Goal: Check status: Check status

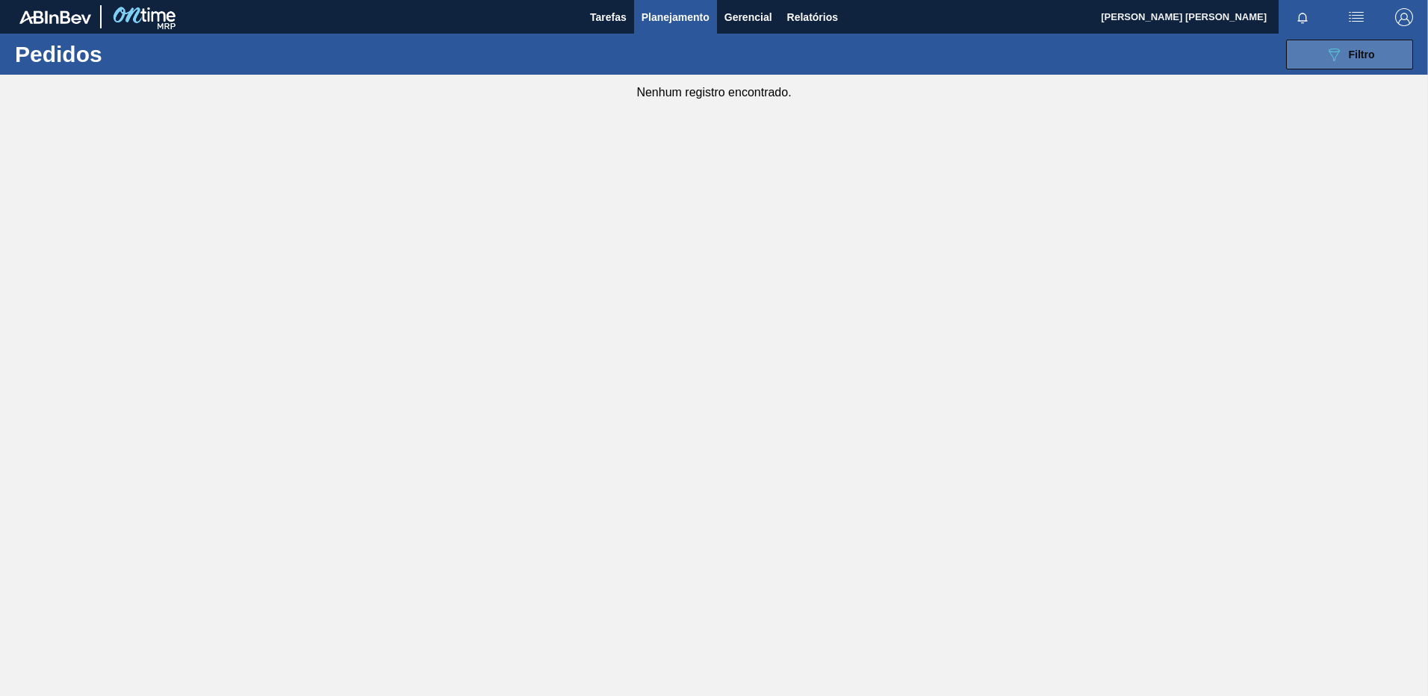
click at [1341, 56] on icon "089F7B8B-B2A5-4AFE-B5C0-19BA573D28AC" at bounding box center [1334, 55] width 18 height 18
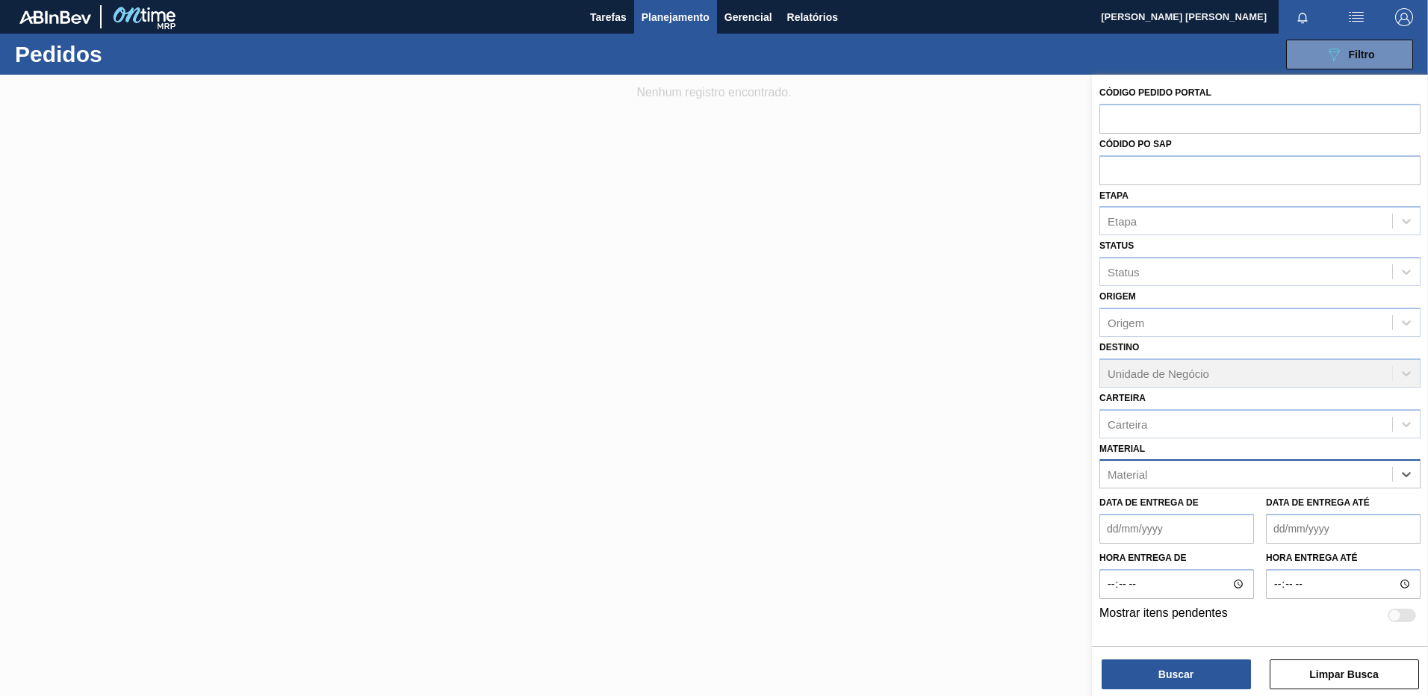
paste input "30017226"
type input "30017226"
click at [1255, 520] on div "30017226 - ROT FRONT STELLA 330ML PM20 429" at bounding box center [1259, 511] width 321 height 28
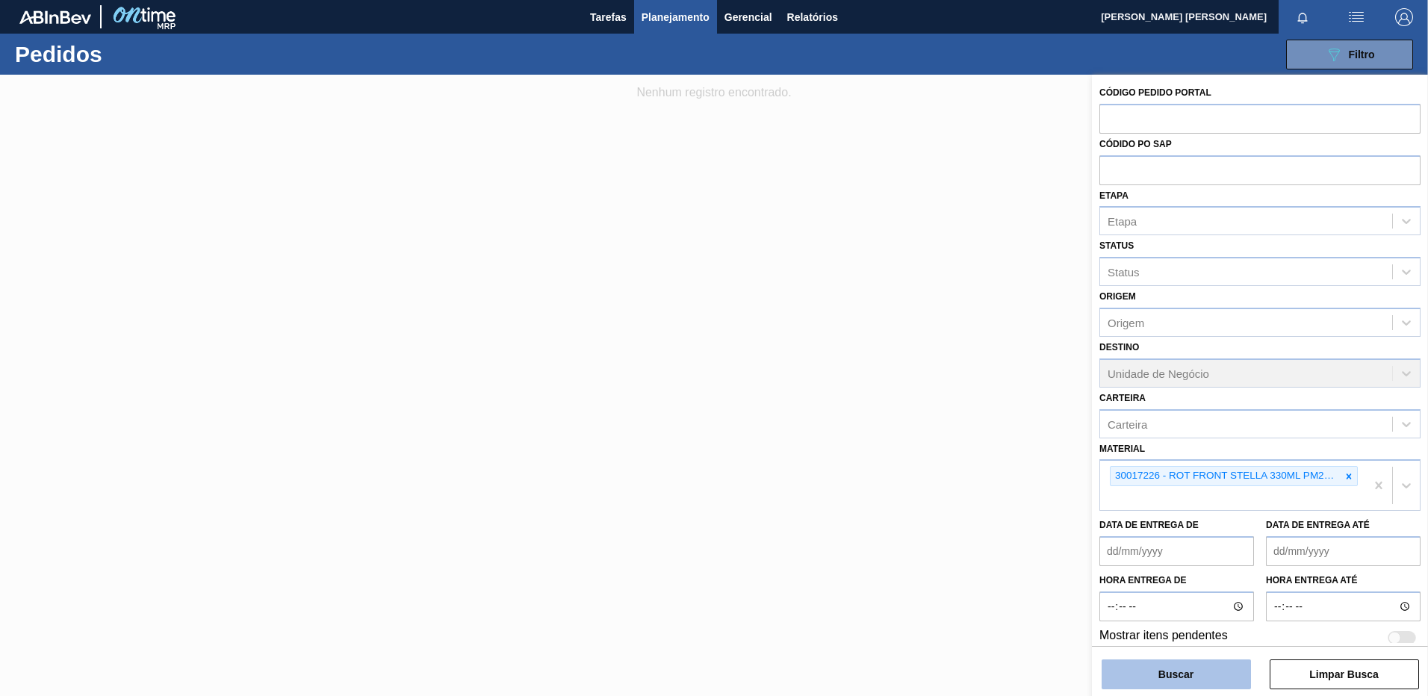
click at [1202, 678] on button "Buscar" at bounding box center [1175, 674] width 149 height 30
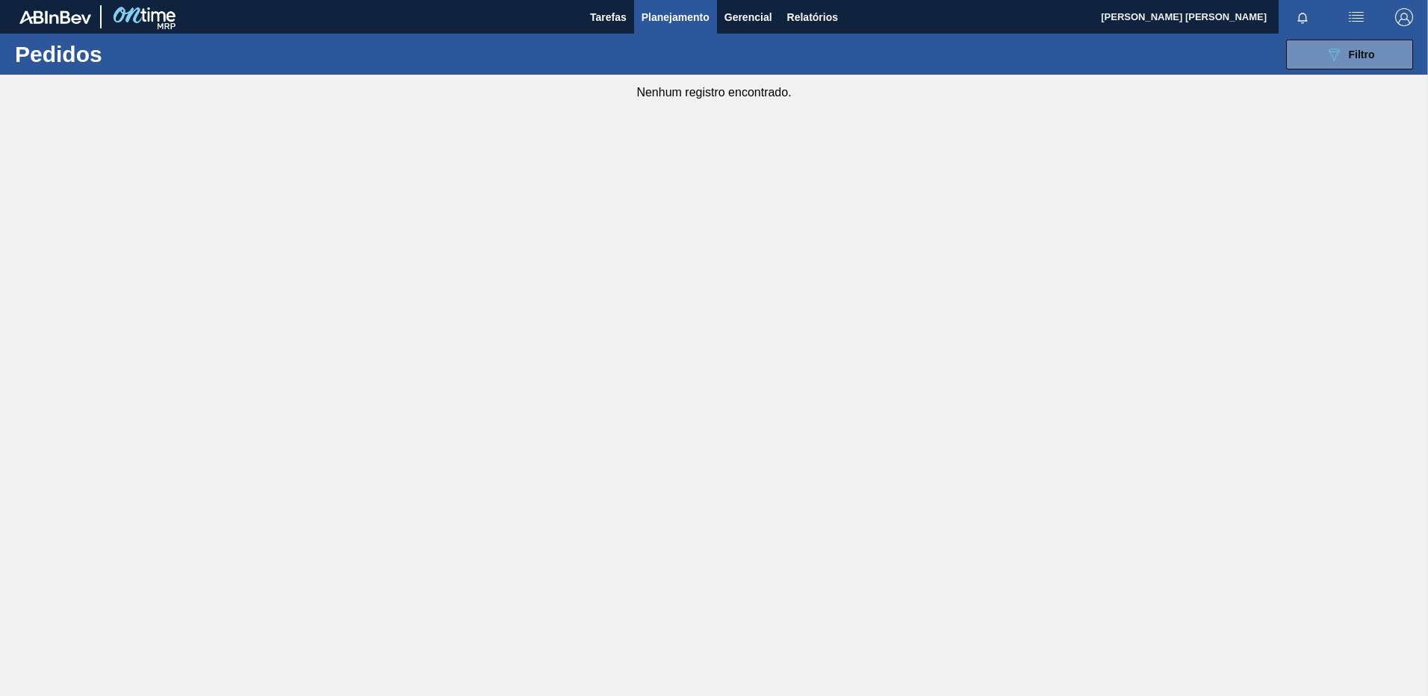
click at [691, 23] on span "Planejamento" at bounding box center [675, 17] width 68 height 18
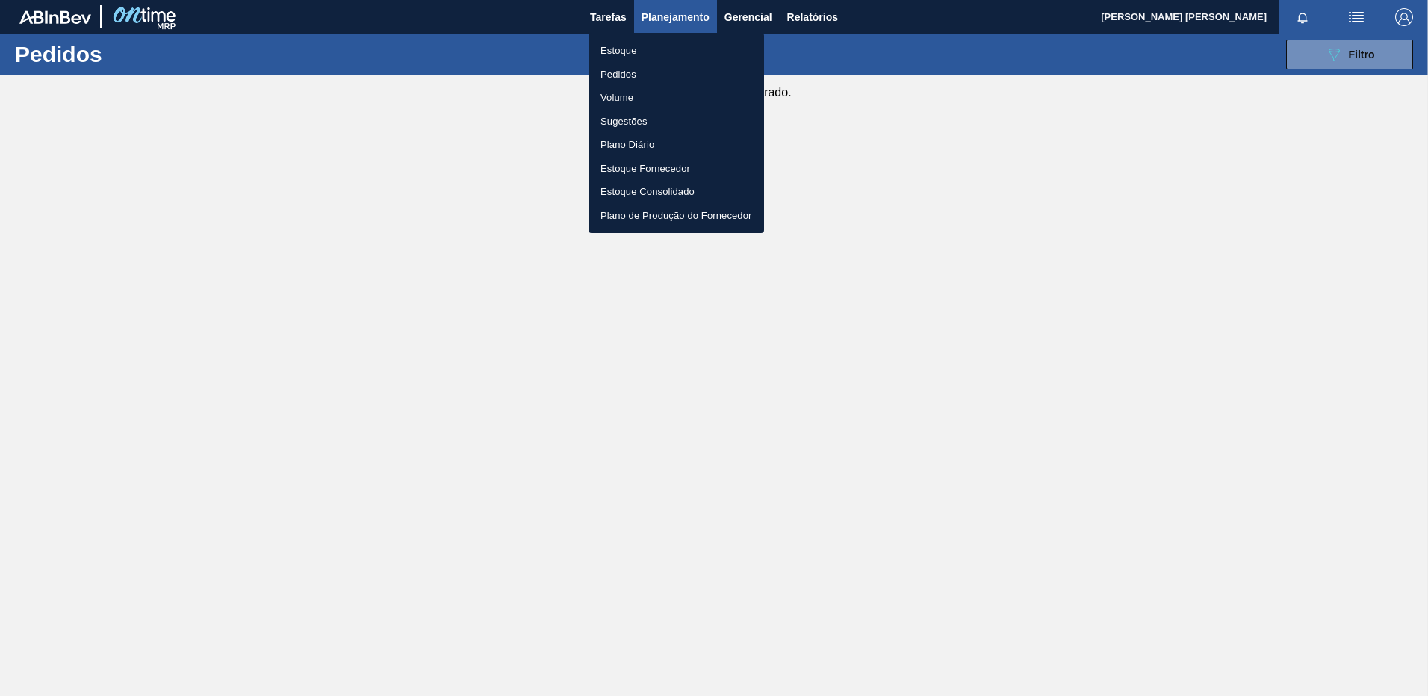
click at [692, 43] on li "Estoque" at bounding box center [675, 51] width 175 height 24
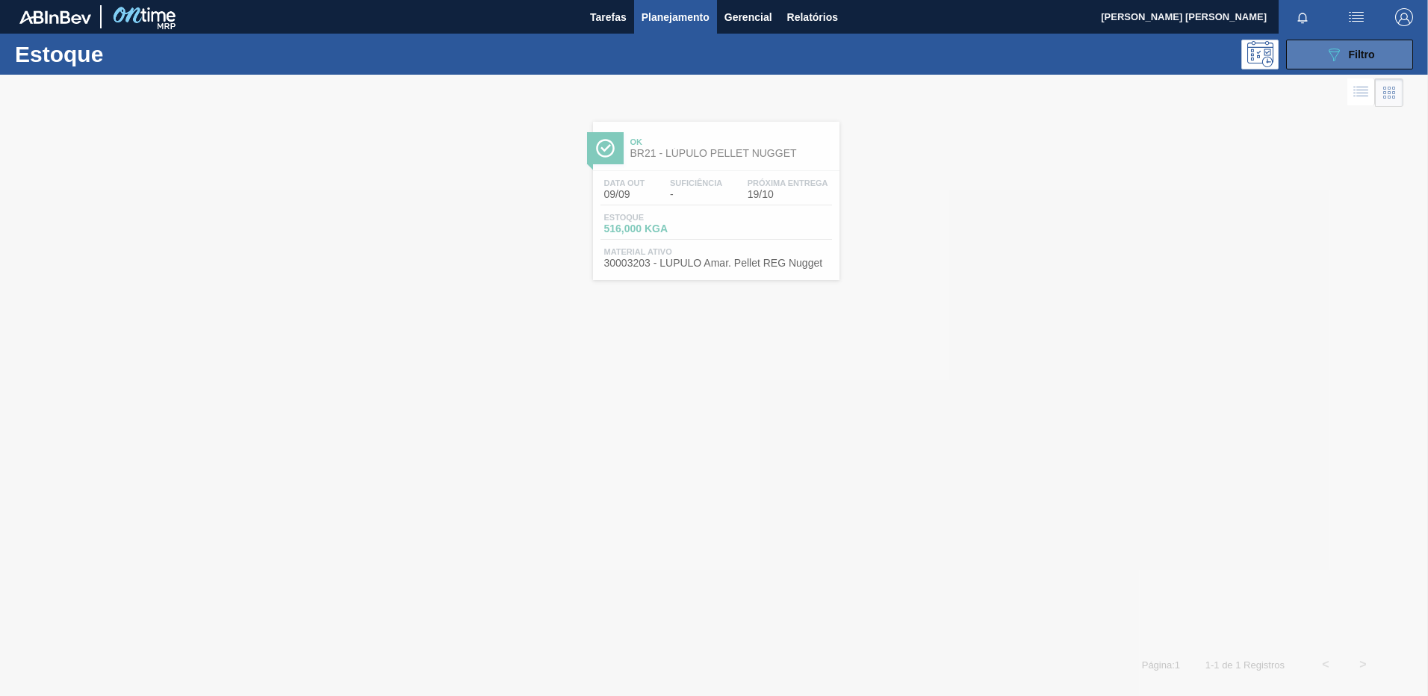
click at [1363, 50] on span "Filtro" at bounding box center [1362, 55] width 26 height 12
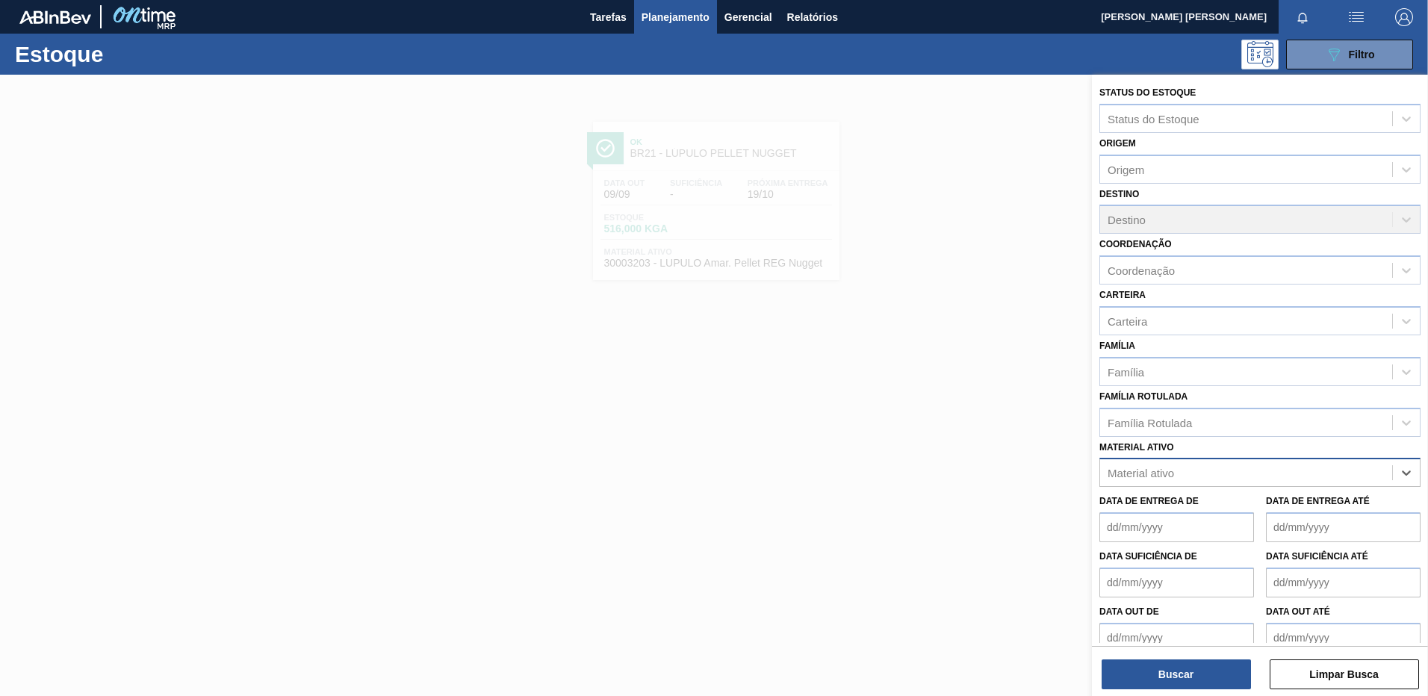
paste ativo "30017226"
type ativo "30017226"
click at [1199, 500] on div "30017226 - ROT FRONT STELLA 330ML PM20 429" at bounding box center [1259, 510] width 321 height 28
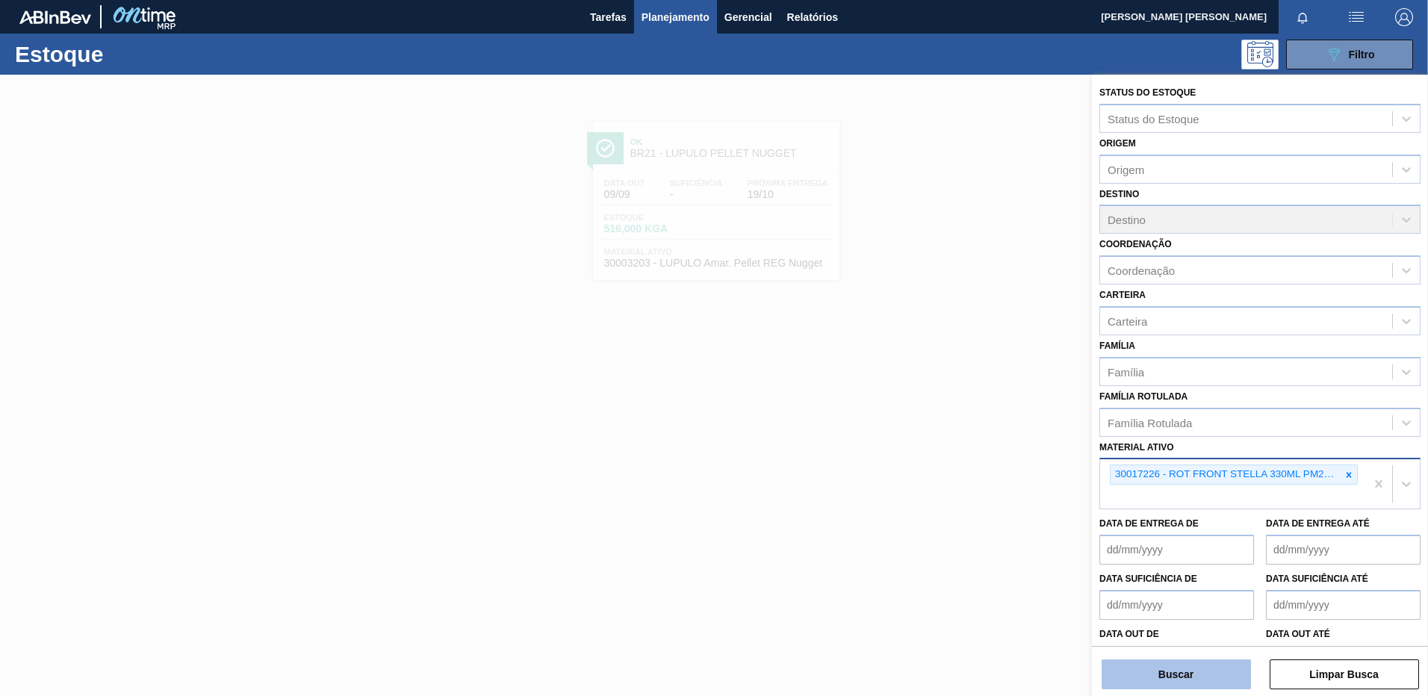
click at [1175, 668] on button "Buscar" at bounding box center [1175, 674] width 149 height 30
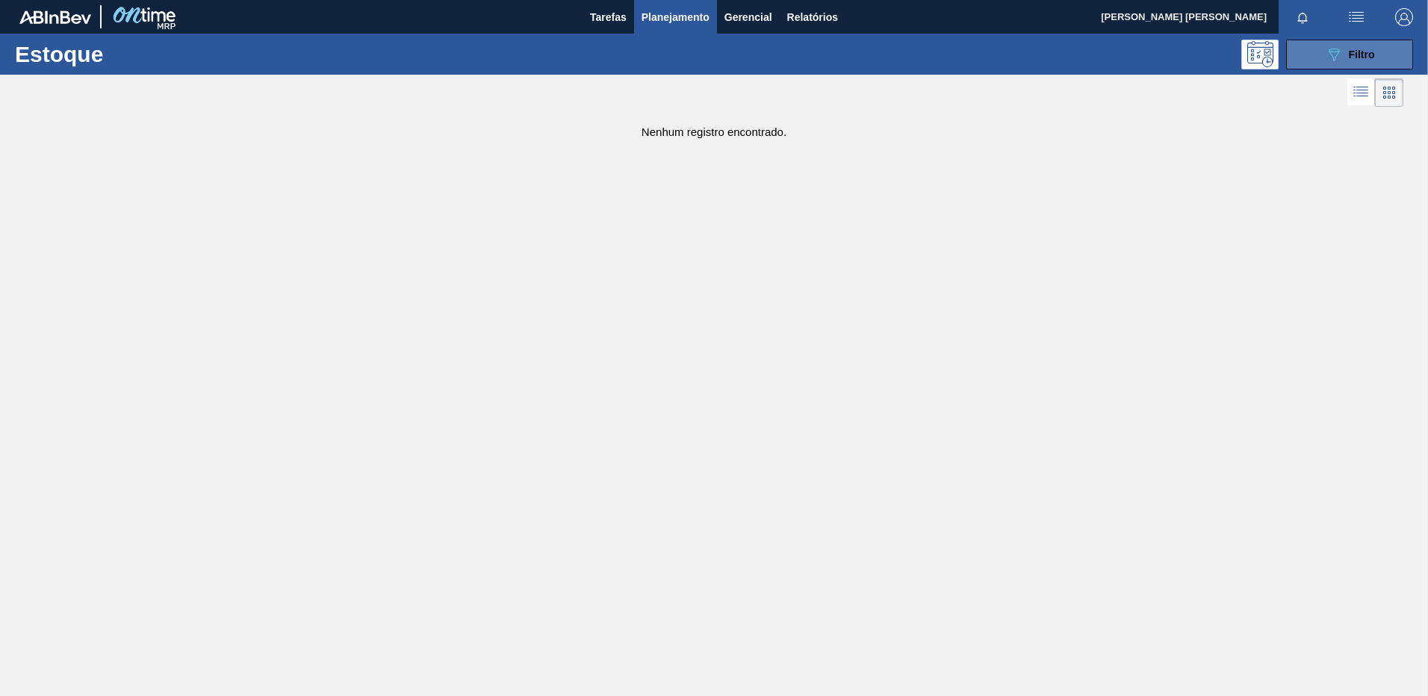
click at [1339, 55] on icon "089F7B8B-B2A5-4AFE-B5C0-19BA573D28AC" at bounding box center [1334, 55] width 18 height 18
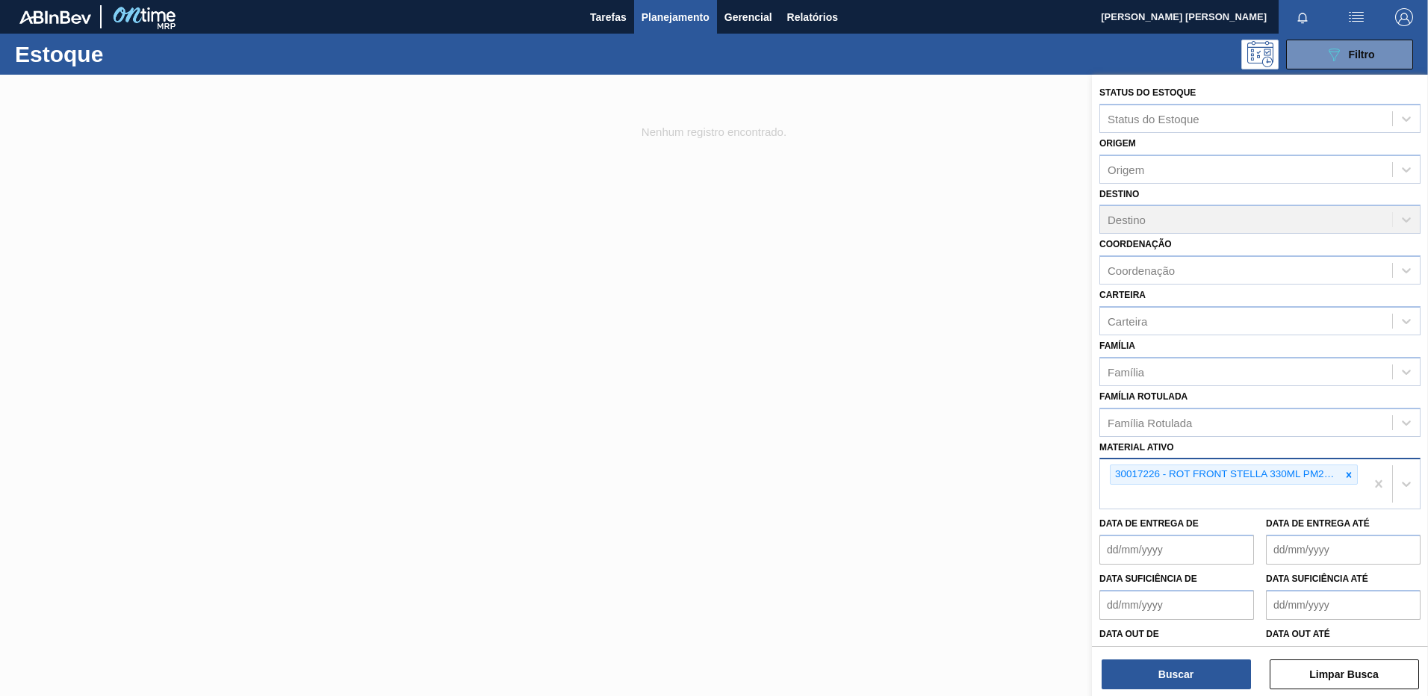
click at [685, 36] on div "Estoque 089F7B8B-B2A5-4AFE-B5C0-19BA573D28AC Filtro" at bounding box center [714, 54] width 1428 height 41
click at [674, 20] on span "Planejamento" at bounding box center [675, 17] width 68 height 18
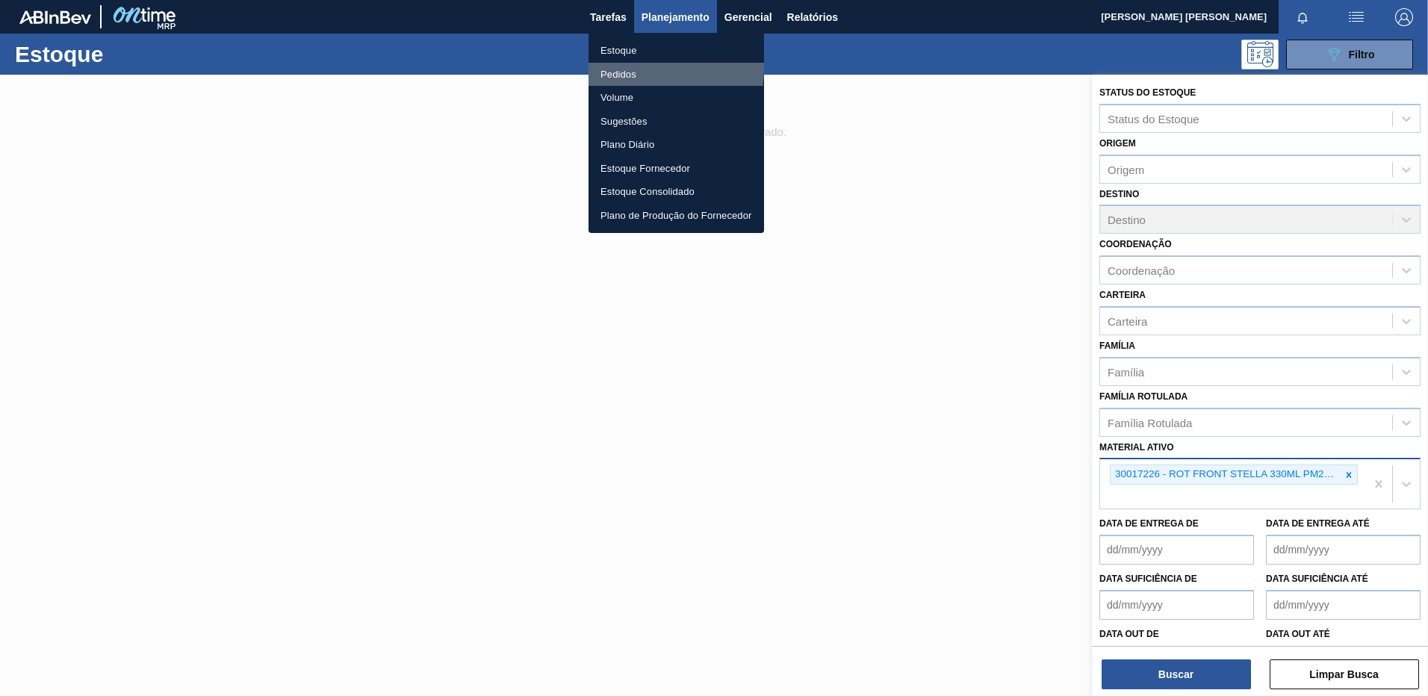
click at [618, 67] on li "Pedidos" at bounding box center [675, 75] width 175 height 24
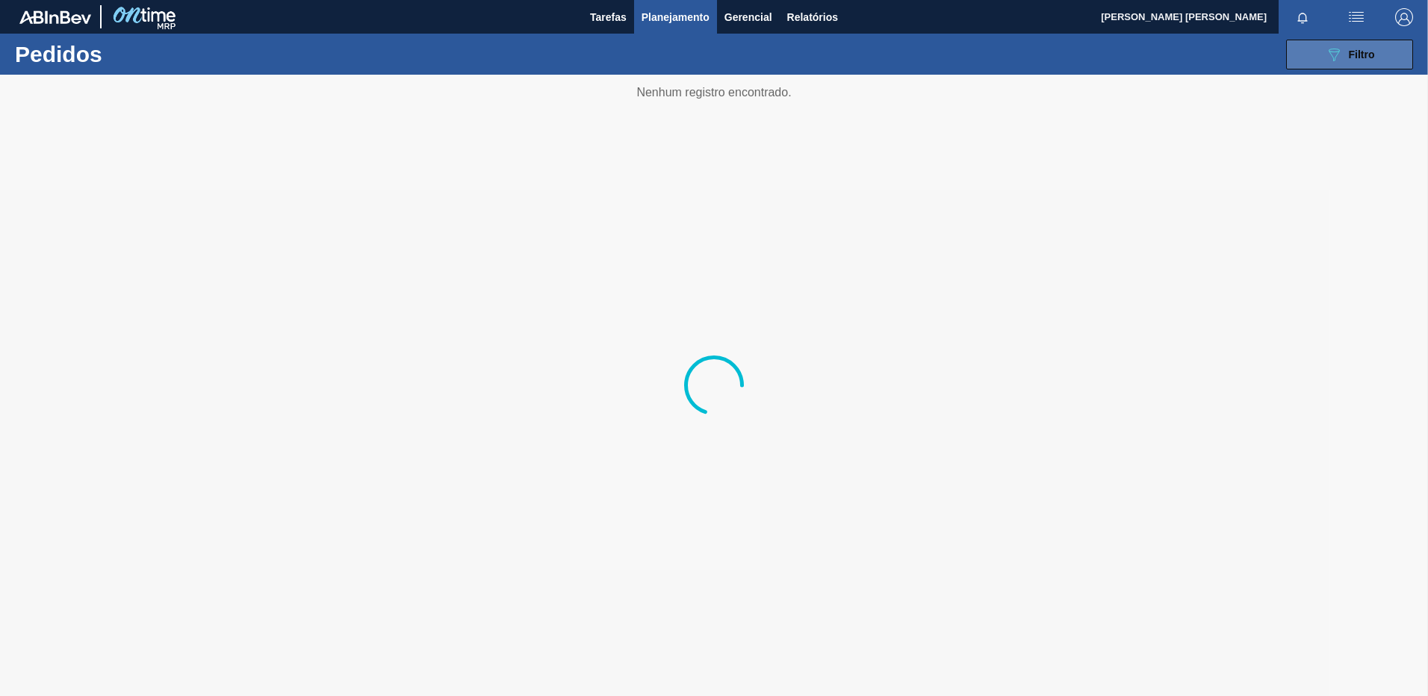
click at [1376, 52] on button "089F7B8B-B2A5-4AFE-B5C0-19BA573D28AC Filtro" at bounding box center [1349, 55] width 127 height 30
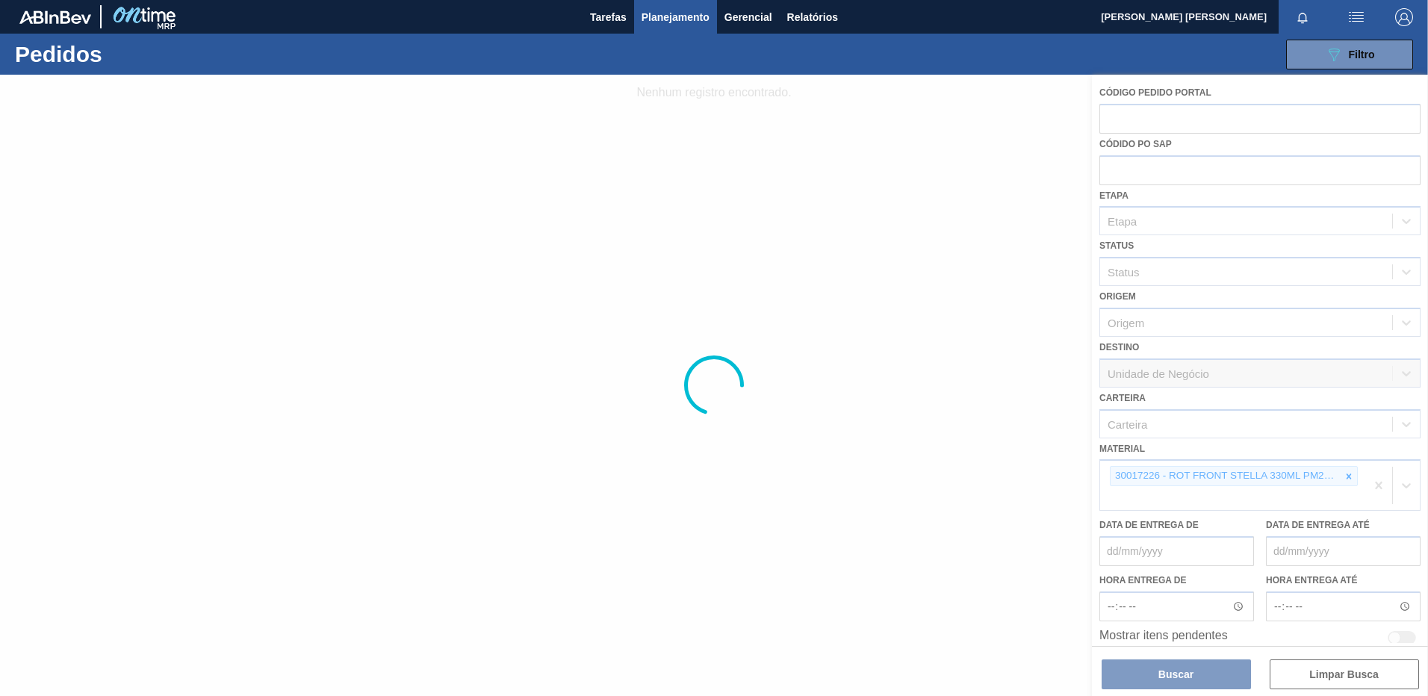
drag, startPoint x: 1259, startPoint y: 455, endPoint x: 794, endPoint y: 205, distance: 527.9
click at [1096, 366] on div at bounding box center [714, 385] width 1428 height 621
click at [673, 14] on span "Planejamento" at bounding box center [675, 17] width 68 height 18
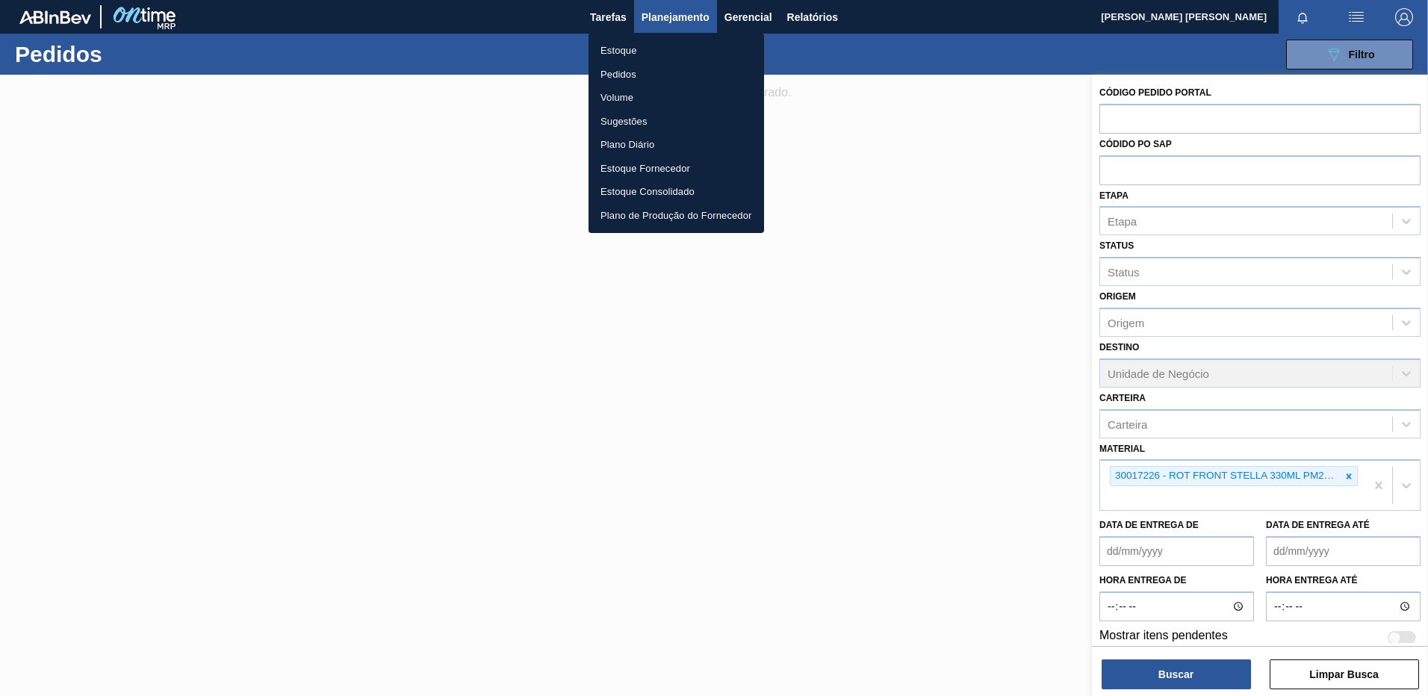
click at [654, 96] on li "Volume" at bounding box center [675, 98] width 175 height 24
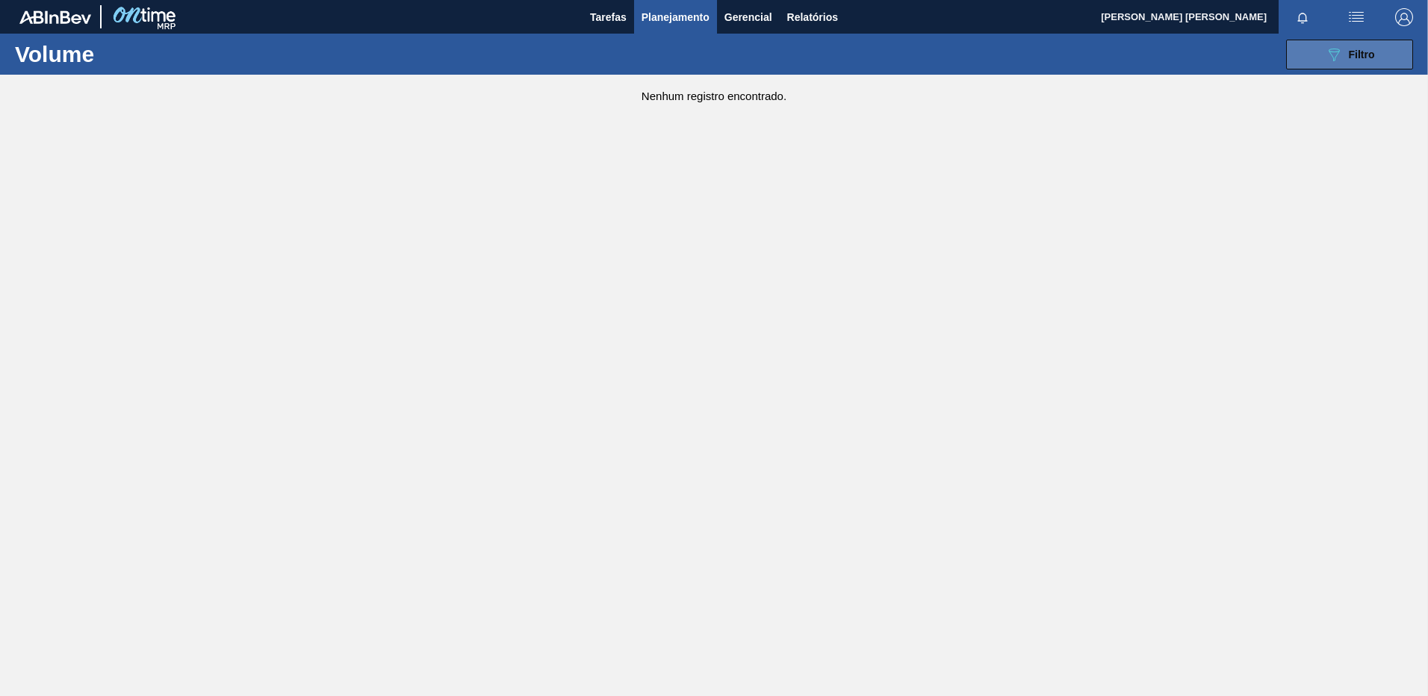
click at [1340, 50] on icon "089F7B8B-B2A5-4AFE-B5C0-19BA573D28AC" at bounding box center [1334, 55] width 18 height 18
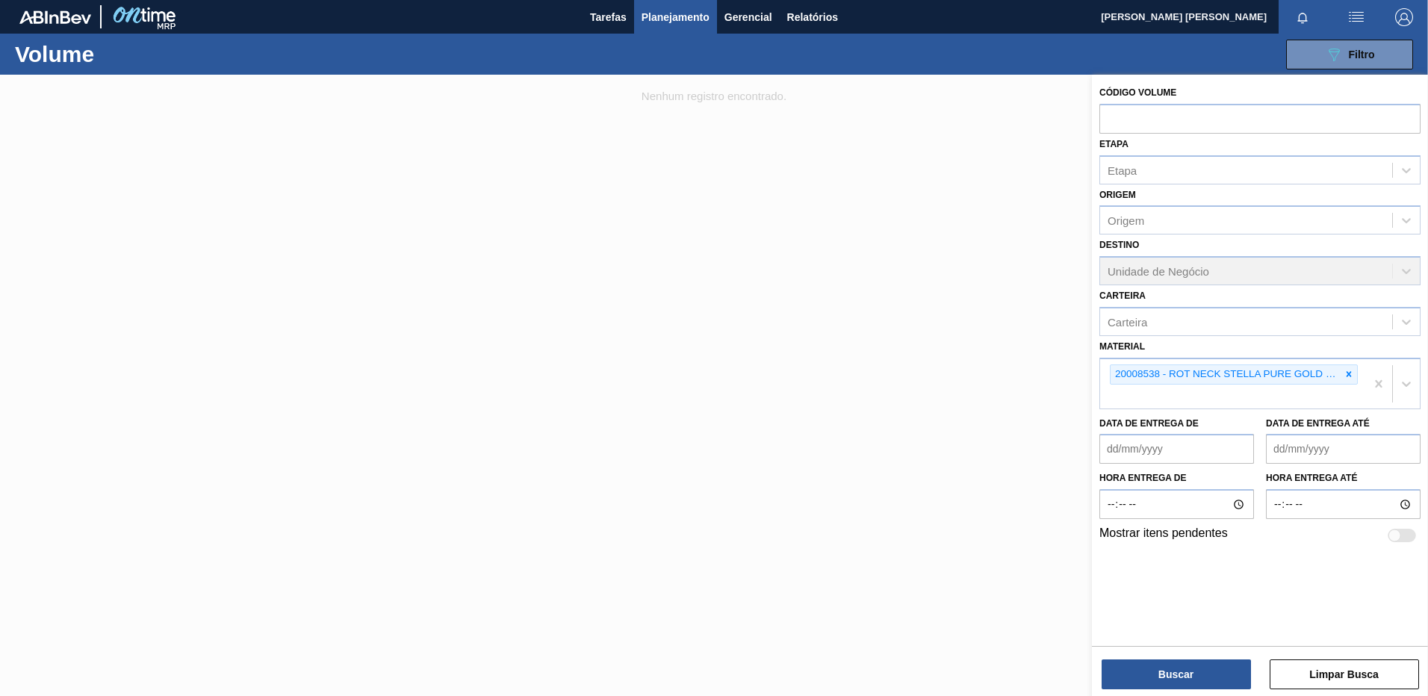
click at [680, 24] on span "Planejamento" at bounding box center [675, 17] width 68 height 18
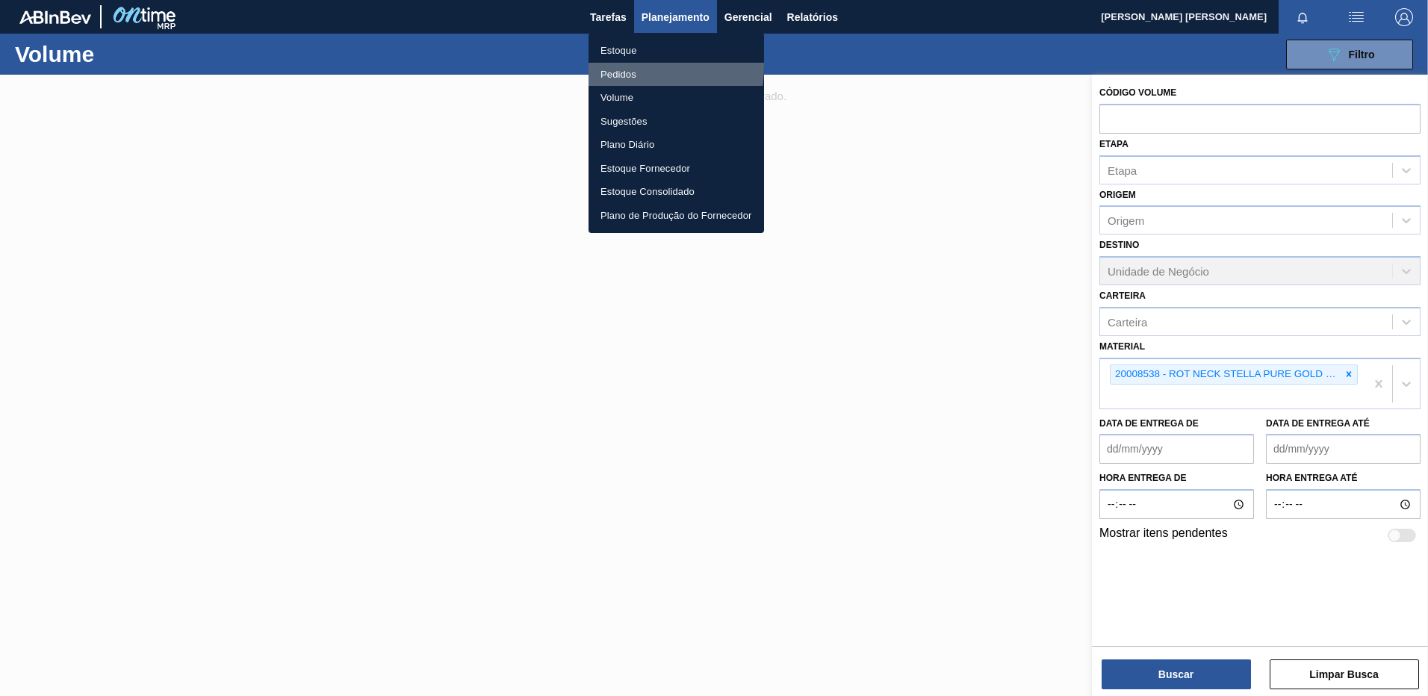
click at [618, 66] on li "Pedidos" at bounding box center [675, 75] width 175 height 24
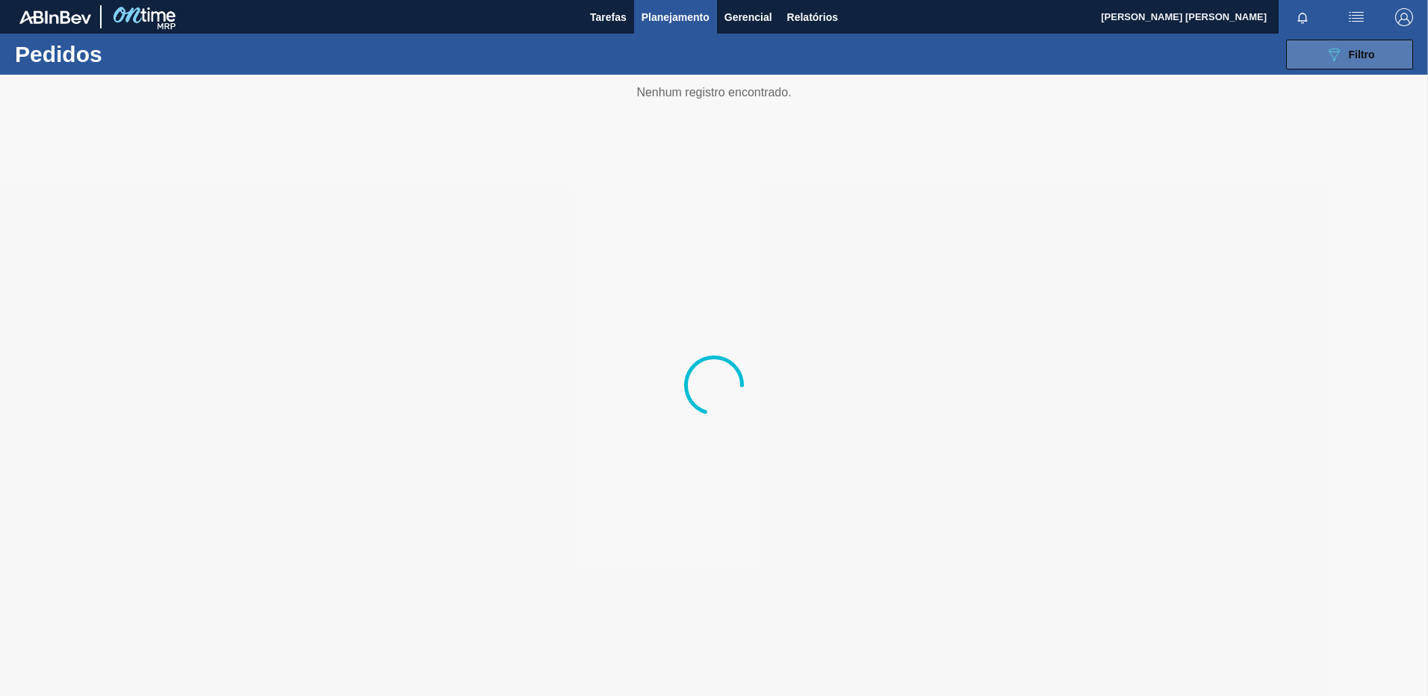
click at [1375, 60] on button "089F7B8B-B2A5-4AFE-B5C0-19BA573D28AC Filtro" at bounding box center [1349, 55] width 127 height 30
